Goal: Contribute content: Add original content to the website for others to see

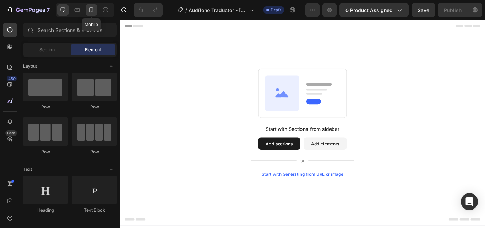
click at [94, 14] on div at bounding box center [91, 9] width 11 height 11
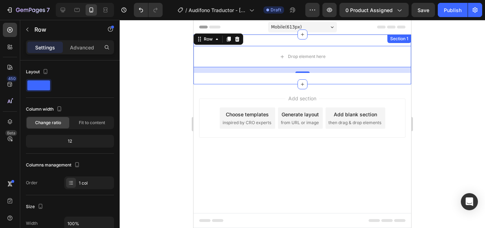
click at [271, 74] on div "Drop element here Row 16 Section 1" at bounding box center [302, 59] width 218 height 50
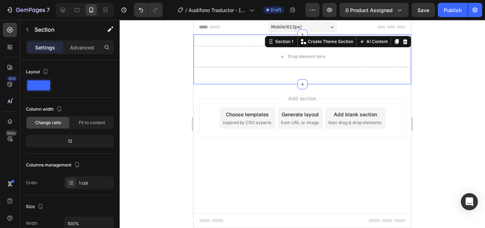
click at [271, 74] on div "Drop element here Row Section 1 You can create reusable sections Create Theme S…" at bounding box center [302, 59] width 218 height 50
click at [305, 84] on icon at bounding box center [303, 84] width 6 height 6
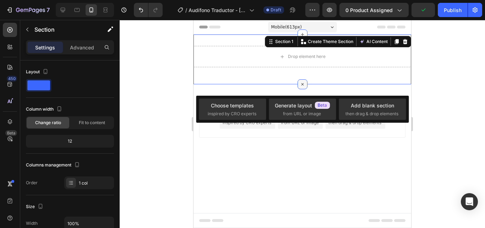
click at [305, 84] on icon at bounding box center [302, 84] width 8 height 8
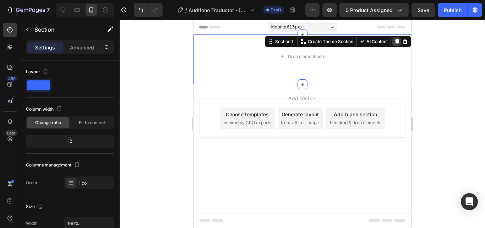
click at [395, 42] on icon at bounding box center [397, 42] width 6 height 6
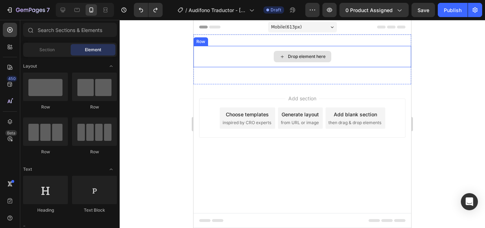
click at [338, 59] on div "Drop element here" at bounding box center [302, 56] width 218 height 21
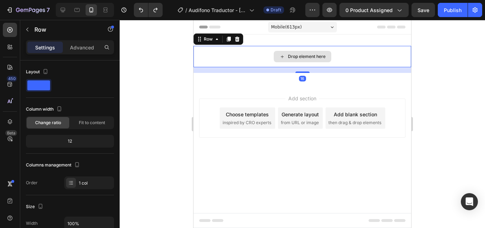
click at [304, 59] on div "Drop element here" at bounding box center [307, 57] width 38 height 6
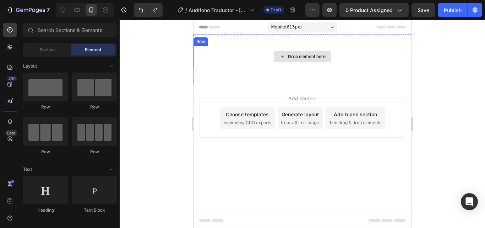
click at [304, 59] on div "Drop element here" at bounding box center [307, 57] width 38 height 6
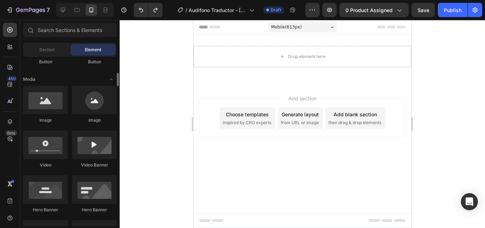
scroll to position [206, 0]
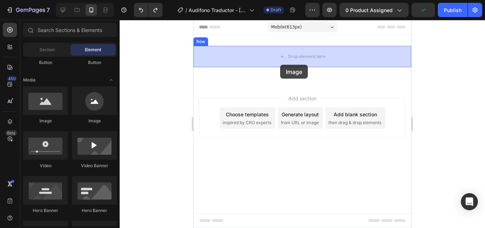
drag, startPoint x: 254, startPoint y: 127, endPoint x: 280, endPoint y: 65, distance: 68.1
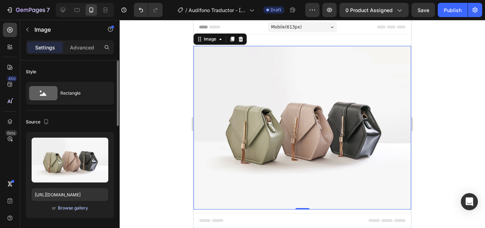
click at [81, 210] on div "Browse gallery" at bounding box center [73, 207] width 30 height 6
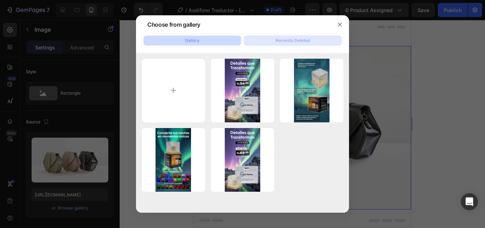
click at [274, 38] on button "Recently Deleted" at bounding box center [293, 40] width 98 height 10
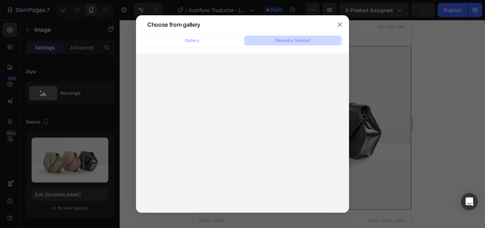
click at [213, 46] on div "Gallery Recently Deleted" at bounding box center [243, 40] width 202 height 13
click at [195, 42] on div "Gallery" at bounding box center [192, 40] width 15 height 6
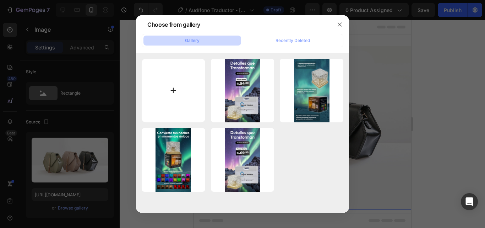
click at [178, 103] on input "file" at bounding box center [174, 91] width 64 height 64
click at [345, 20] on button "button" at bounding box center [339, 24] width 11 height 11
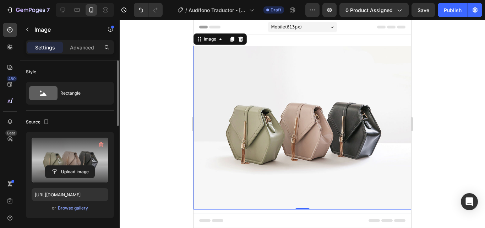
click at [74, 154] on label at bounding box center [70, 159] width 77 height 45
click at [74, 165] on input "file" at bounding box center [69, 171] width 49 height 12
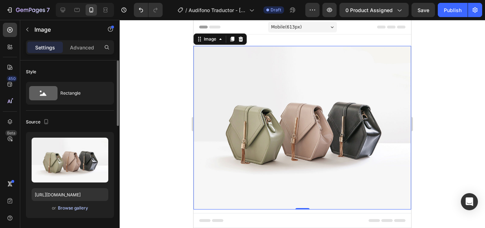
click at [58, 207] on button "Browse gallery" at bounding box center [73, 207] width 31 height 7
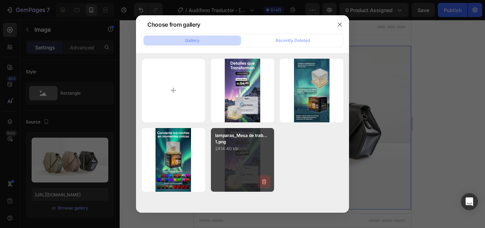
click at [267, 184] on icon "button" at bounding box center [264, 181] width 7 height 7
click at [267, 184] on div "Delete" at bounding box center [259, 183] width 13 height 6
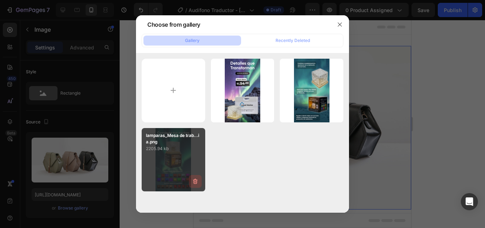
click at [195, 181] on icon "button" at bounding box center [195, 180] width 7 height 7
click at [196, 180] on div "Delete" at bounding box center [191, 182] width 13 height 6
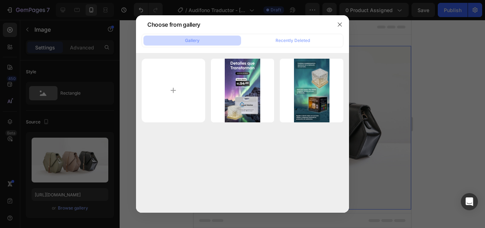
click at [295, 46] on div "Gallery Recently Deleted" at bounding box center [243, 40] width 202 height 13
click at [303, 38] on div "Recently Deleted" at bounding box center [292, 40] width 34 height 6
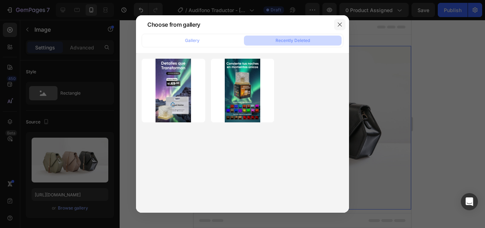
click at [335, 22] on button "button" at bounding box center [339, 24] width 11 height 11
